Goal: Information Seeking & Learning: Learn about a topic

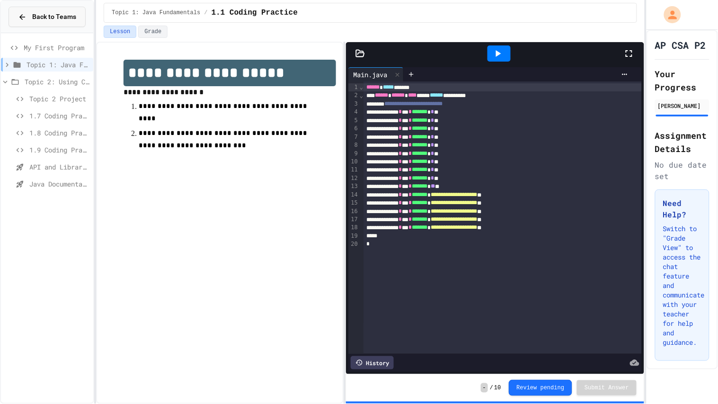
click at [29, 10] on button "Back to Teams" at bounding box center [47, 17] width 77 height 20
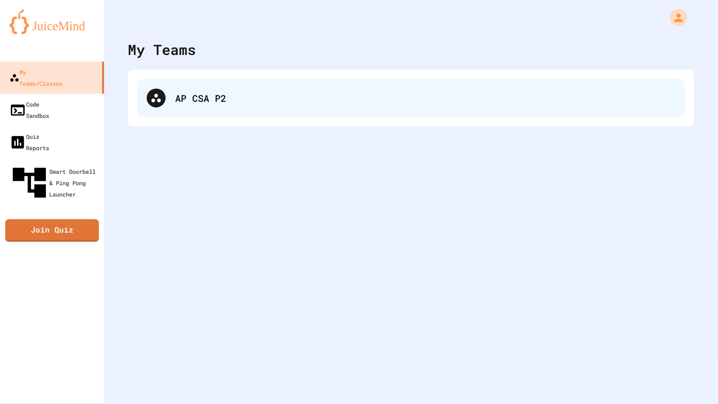
click at [185, 112] on div "AP CSA P2" at bounding box center [410, 98] width 547 height 38
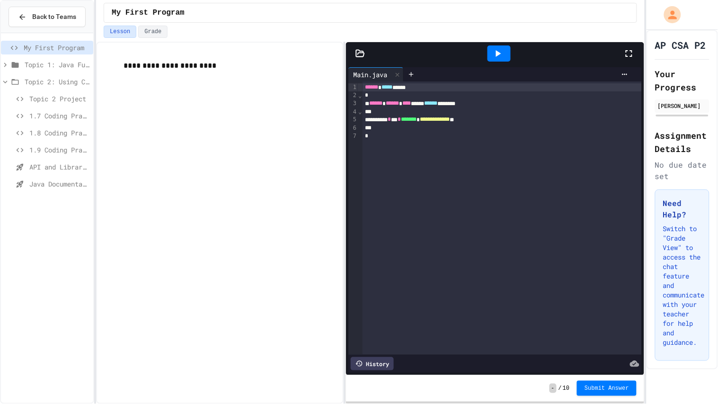
click at [66, 70] on div "Topic 1: Java Fundamentals" at bounding box center [47, 65] width 92 height 14
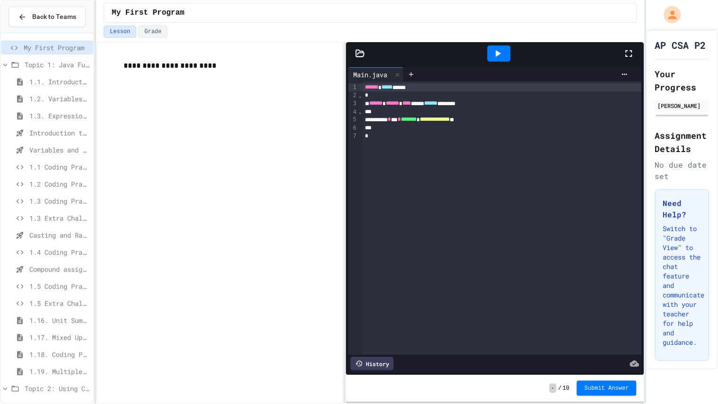
click at [63, 70] on div "Topic 1: Java Fundamentals" at bounding box center [47, 65] width 92 height 14
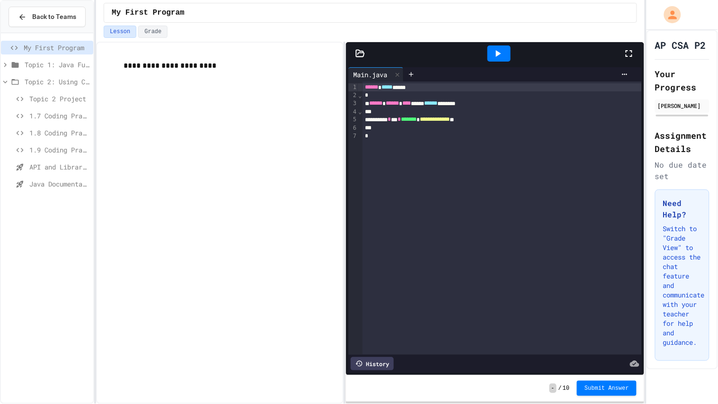
click at [57, 160] on div "API and Libraries - Topic 1.7" at bounding box center [47, 167] width 92 height 14
